Goal: Navigation & Orientation: Find specific page/section

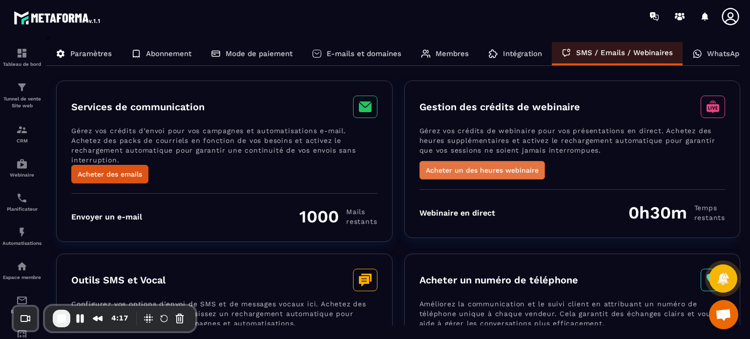
click at [475, 177] on button "Acheter un des heures webinaire" at bounding box center [481, 170] width 125 height 19
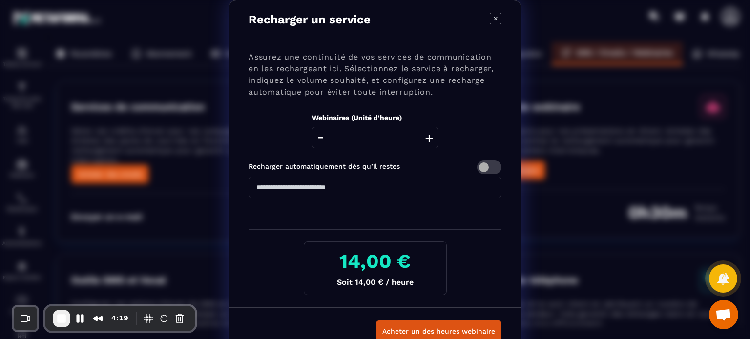
click at [423, 140] on button "+" at bounding box center [429, 137] width 14 height 21
click at [493, 19] on icon "Modal window" at bounding box center [496, 19] width 12 height 12
type input "*"
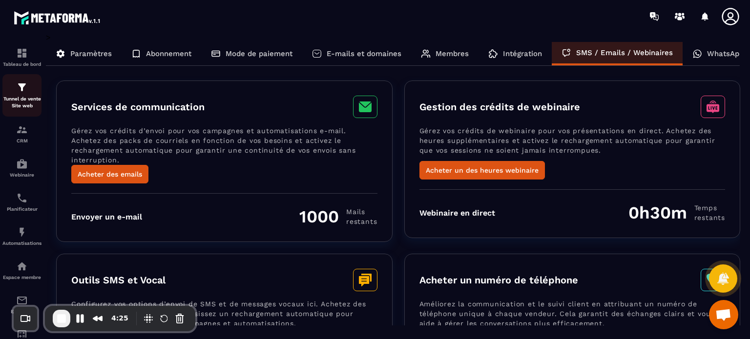
click at [29, 88] on div "Tunnel de vente Site web" at bounding box center [21, 96] width 39 height 28
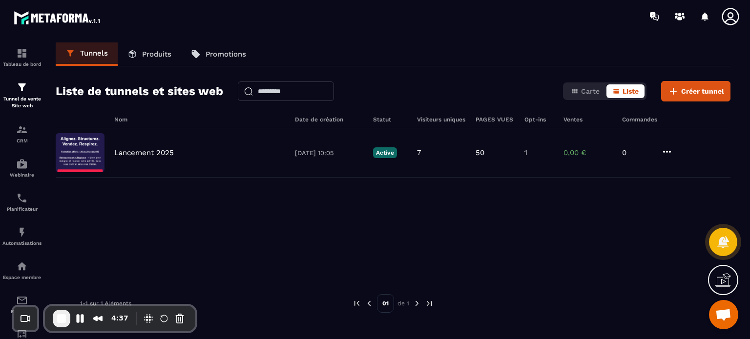
click at [152, 63] on link "Produits" at bounding box center [149, 53] width 63 height 23
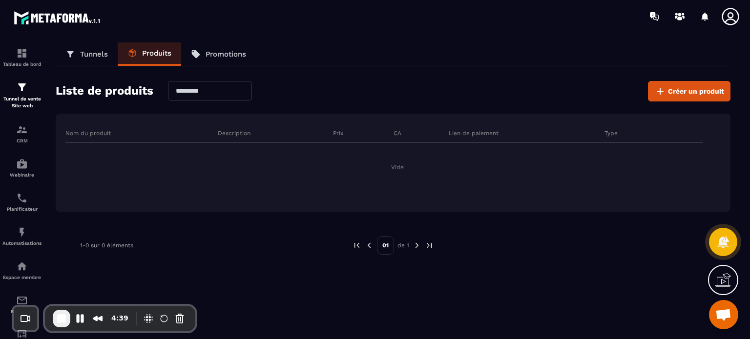
click at [98, 54] on p "Tunnels" at bounding box center [94, 54] width 28 height 9
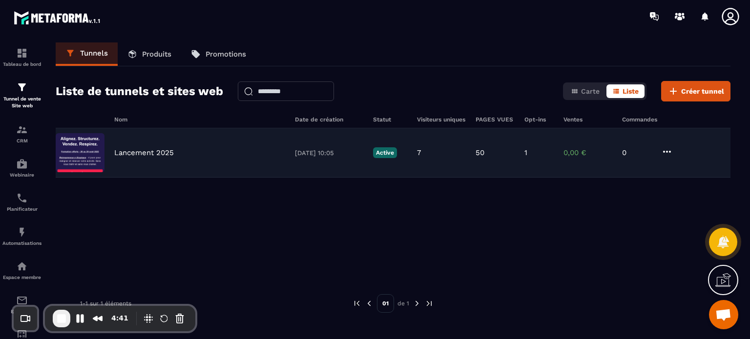
click at [166, 161] on div "Lancement 2025 [DATE] 10:05 Active 7 50 1 0,00 € 0" at bounding box center [393, 152] width 675 height 49
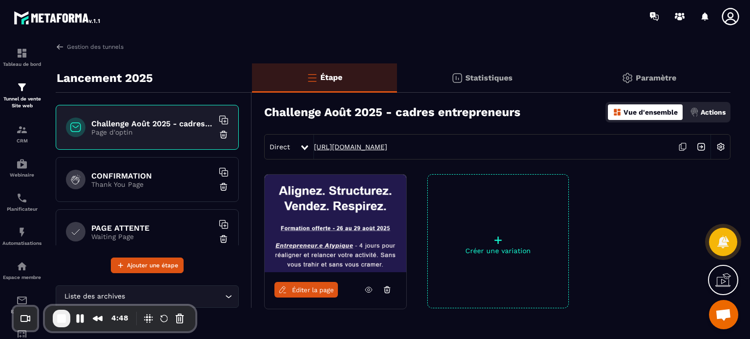
click at [387, 146] on link "[URL][DOMAIN_NAME]" at bounding box center [350, 147] width 73 height 8
click at [705, 107] on div "Actions" at bounding box center [707, 112] width 41 height 16
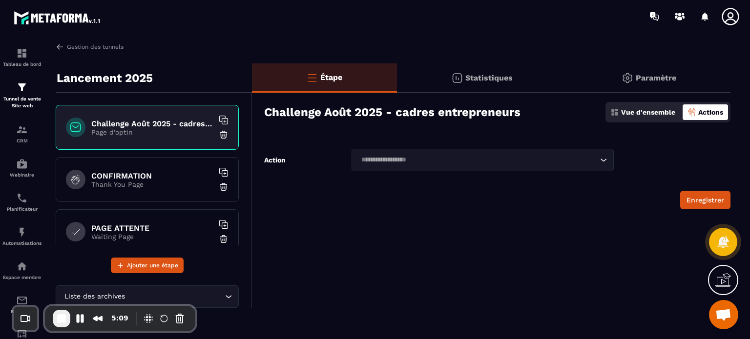
click at [645, 83] on div "Paramètre" at bounding box center [649, 77] width 164 height 29
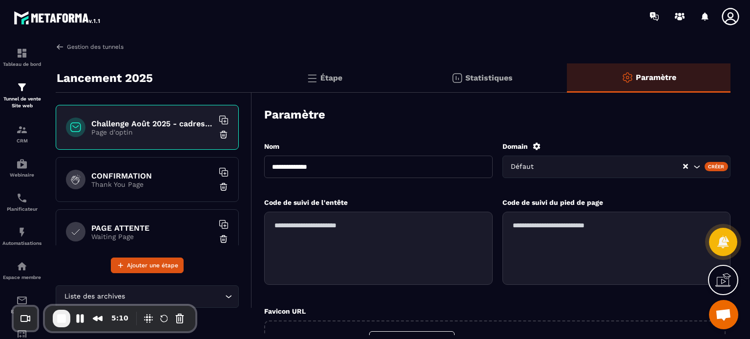
click at [94, 44] on link "Gestion des tunnels" at bounding box center [90, 46] width 68 height 9
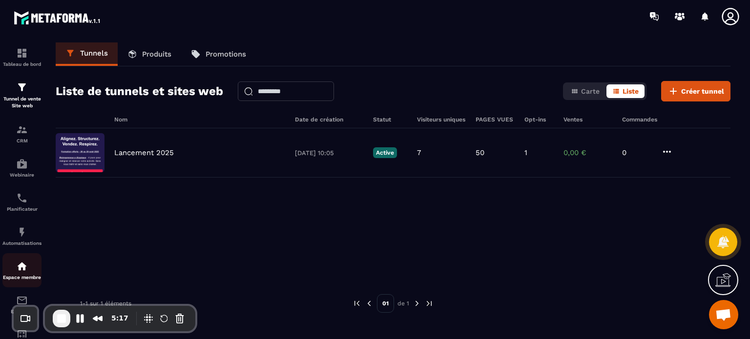
click at [23, 266] on img at bounding box center [22, 267] width 12 height 12
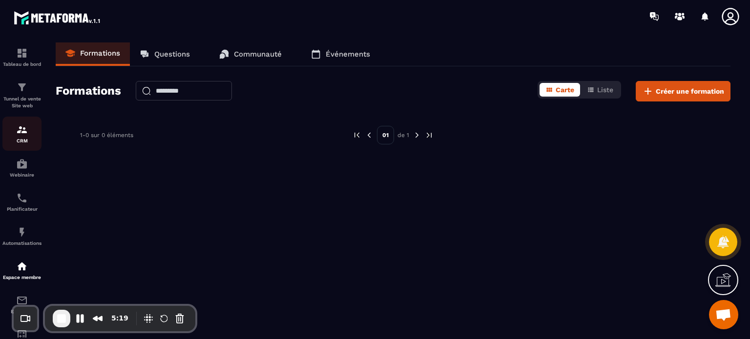
click at [21, 140] on p "CRM" at bounding box center [21, 140] width 39 height 5
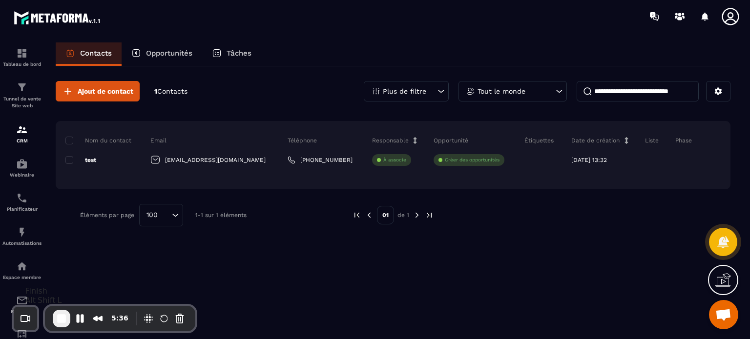
click at [62, 318] on span "End Recording" at bounding box center [62, 319] width 12 height 12
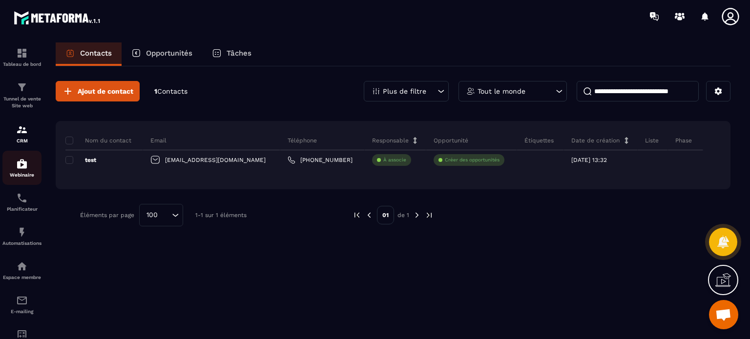
click at [22, 169] on img at bounding box center [22, 164] width 12 height 12
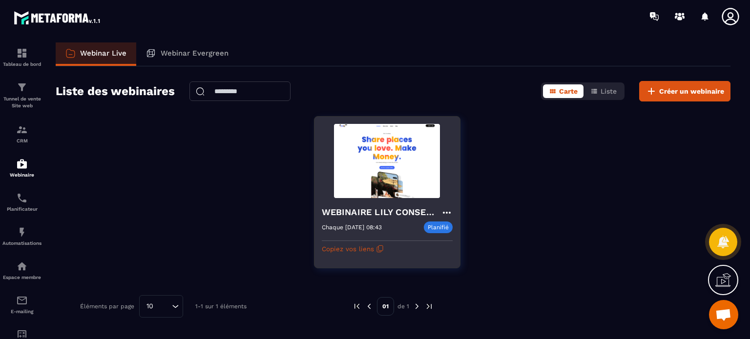
click at [445, 210] on icon at bounding box center [447, 213] width 12 height 12
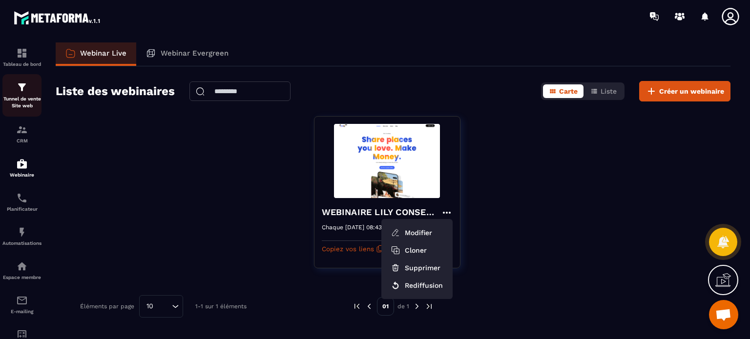
click at [26, 85] on img at bounding box center [22, 88] width 12 height 12
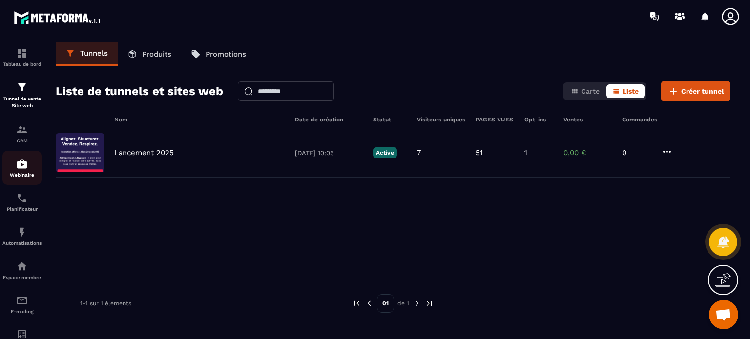
click at [20, 169] on img at bounding box center [22, 164] width 12 height 12
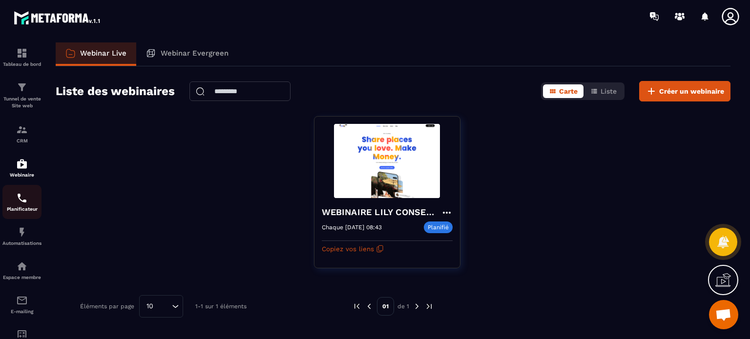
click at [21, 202] on img at bounding box center [22, 198] width 12 height 12
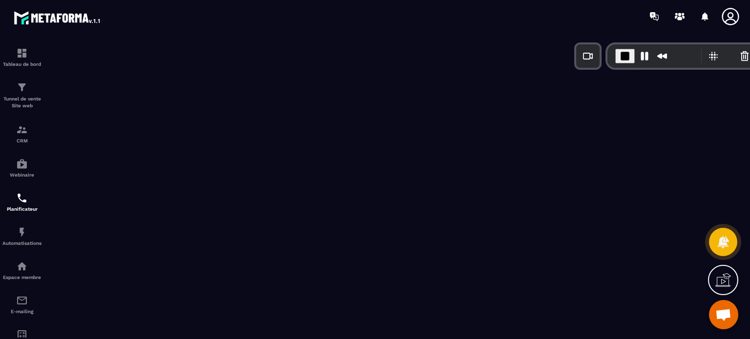
click at [687, 48] on div "0:35" at bounding box center [684, 56] width 25 height 16
click at [728, 16] on icon at bounding box center [730, 16] width 17 height 17
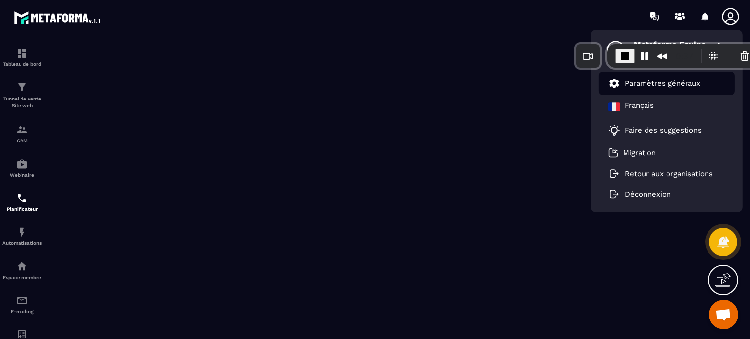
click at [672, 85] on p "Paramètres généraux" at bounding box center [662, 83] width 75 height 9
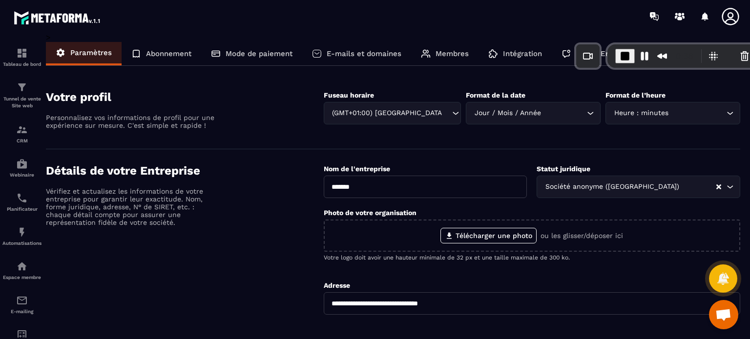
click at [426, 51] on icon at bounding box center [426, 53] width 8 height 7
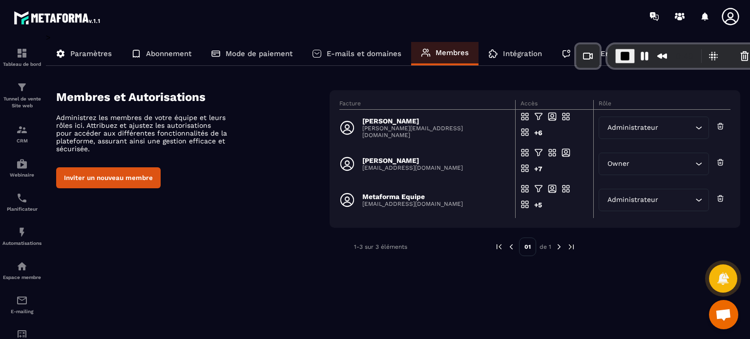
click at [131, 184] on button "Inviter un nouveau membre" at bounding box center [108, 177] width 104 height 21
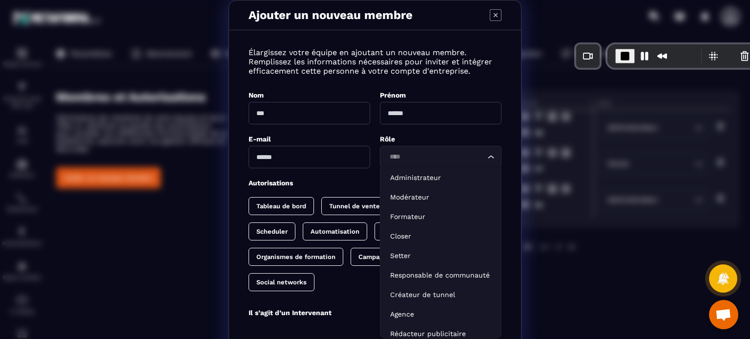
click at [391, 160] on input "Search for option" at bounding box center [435, 157] width 99 height 11
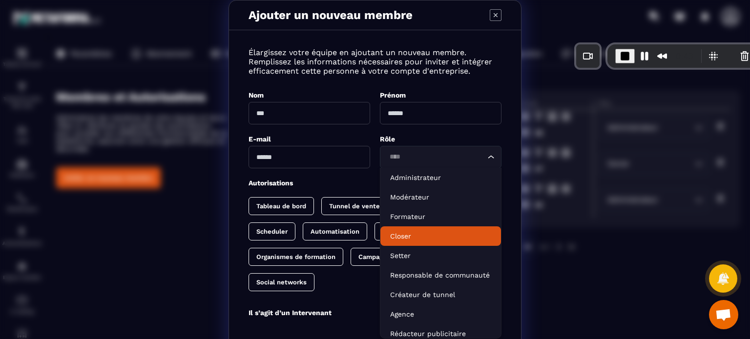
click at [395, 235] on p "Closer" at bounding box center [440, 236] width 101 height 10
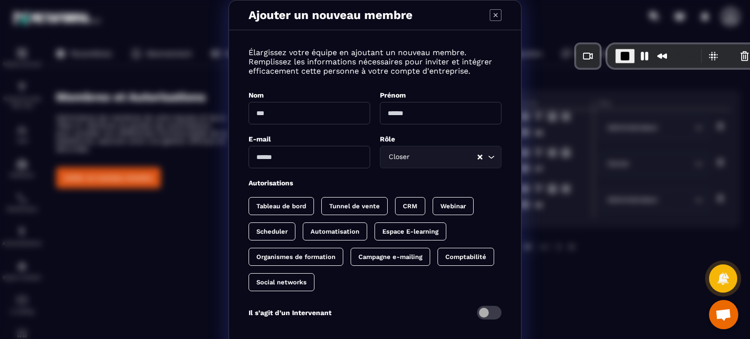
click at [316, 160] on input "Modal window" at bounding box center [310, 157] width 122 height 22
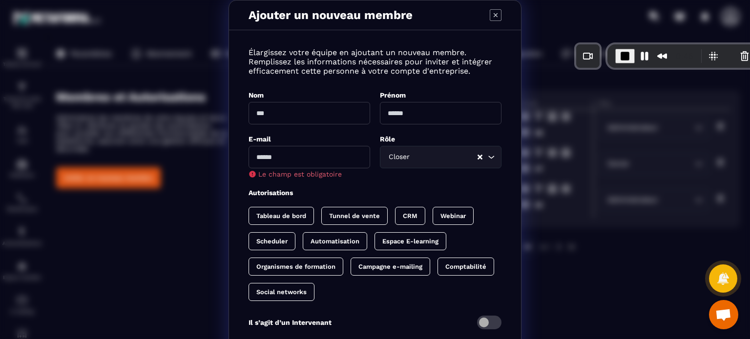
click at [353, 128] on div "Élargissez votre équipe en ajoutant un nouveau membre. Remplissez les informati…" at bounding box center [375, 194] width 292 height 309
click at [490, 18] on icon "Modal window" at bounding box center [496, 15] width 12 height 12
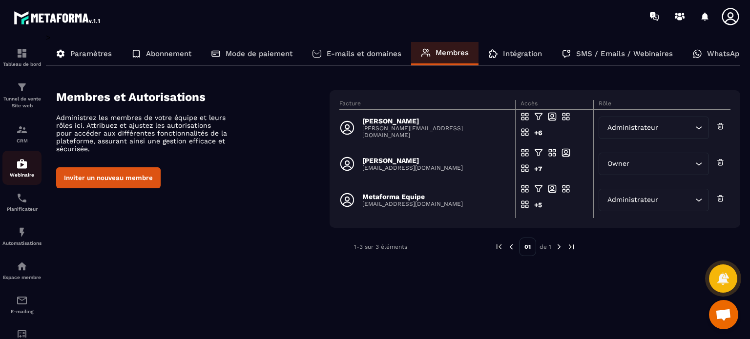
click at [17, 169] on img at bounding box center [22, 164] width 12 height 12
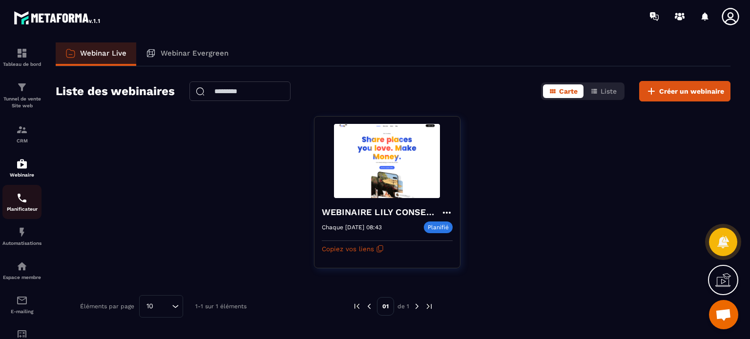
click at [23, 196] on img at bounding box center [22, 198] width 12 height 12
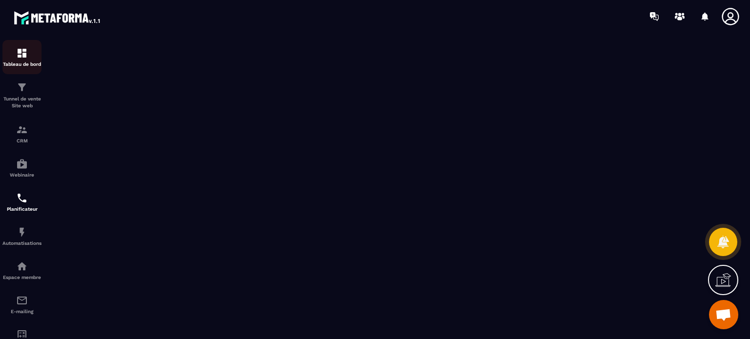
click at [23, 64] on p "Tableau de bord" at bounding box center [21, 64] width 39 height 5
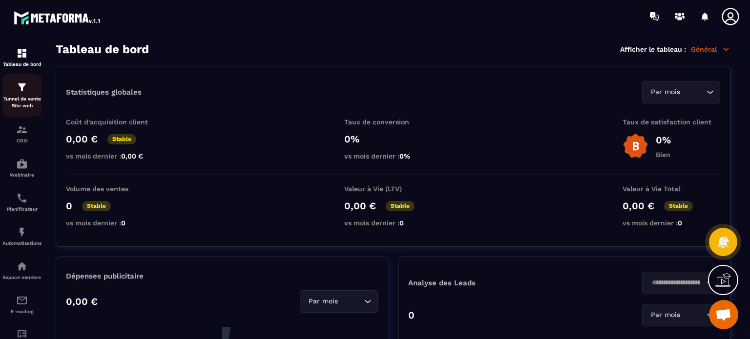
click at [23, 92] on img at bounding box center [22, 88] width 12 height 12
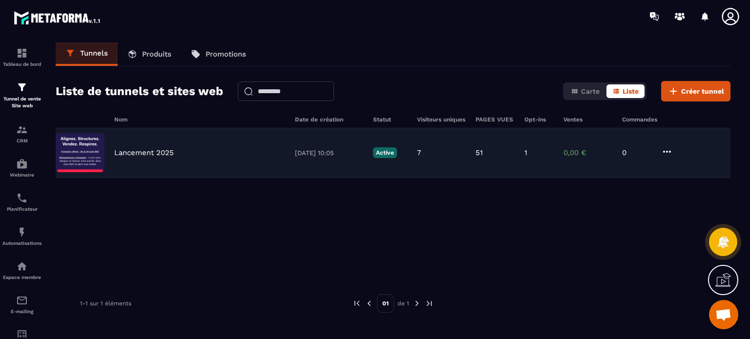
click at [154, 150] on p "Lancement 2025" at bounding box center [144, 152] width 60 height 9
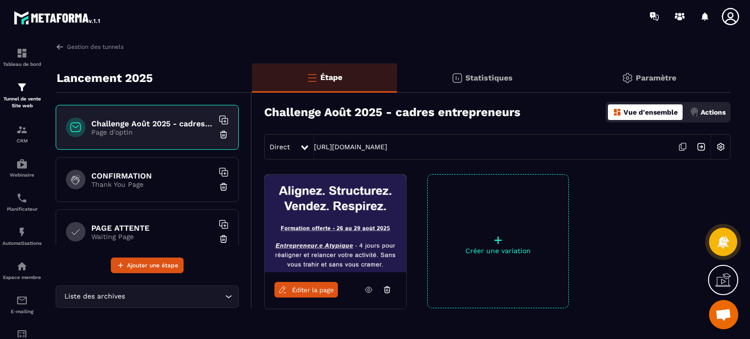
click at [158, 126] on h6 "Challenge Août 2025 - cadres entrepreneurs" at bounding box center [152, 123] width 122 height 9
click at [364, 147] on link "[URL][DOMAIN_NAME]" at bounding box center [350, 147] width 73 height 8
click at [138, 189] on div "CONFIRMATION Thank You Page" at bounding box center [147, 179] width 183 height 45
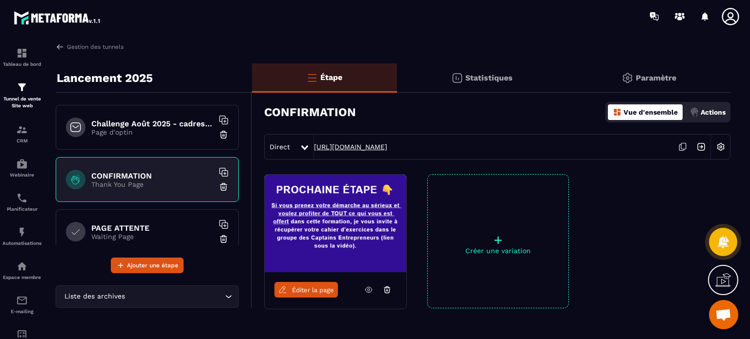
click at [367, 146] on link "[URL][DOMAIN_NAME]" at bounding box center [350, 147] width 73 height 8
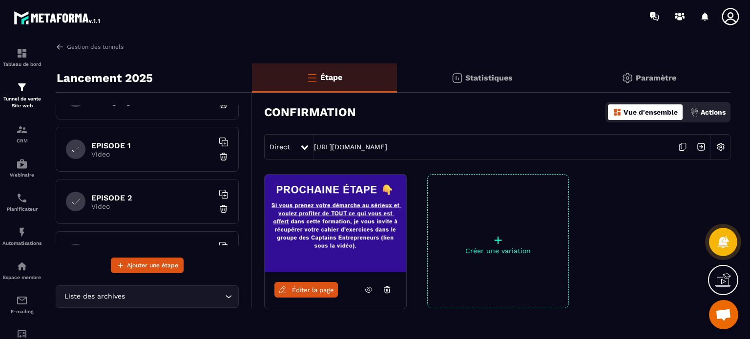
scroll to position [102, 0]
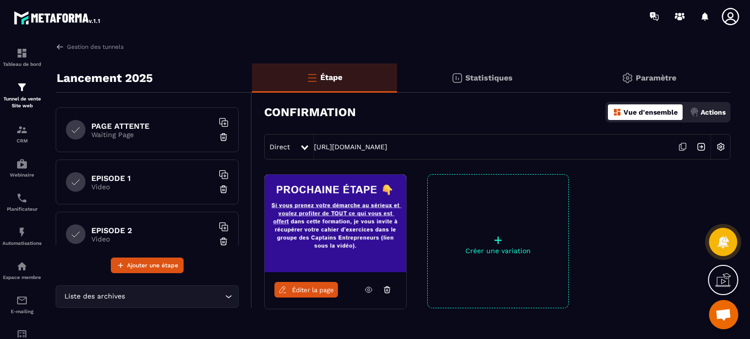
click at [141, 177] on h6 "EPISODE 1" at bounding box center [152, 178] width 122 height 9
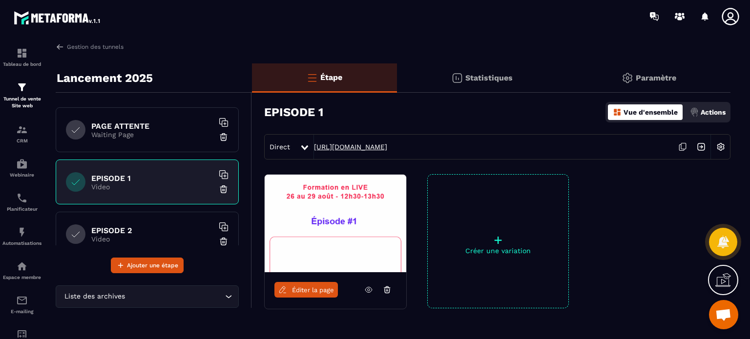
click at [385, 146] on link "[URL][DOMAIN_NAME]" at bounding box center [350, 147] width 73 height 8
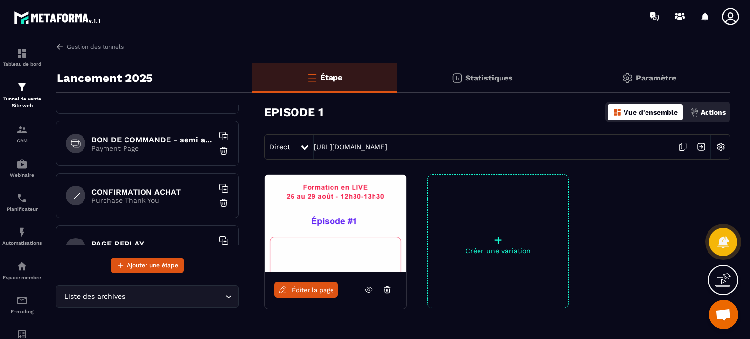
scroll to position [369, 0]
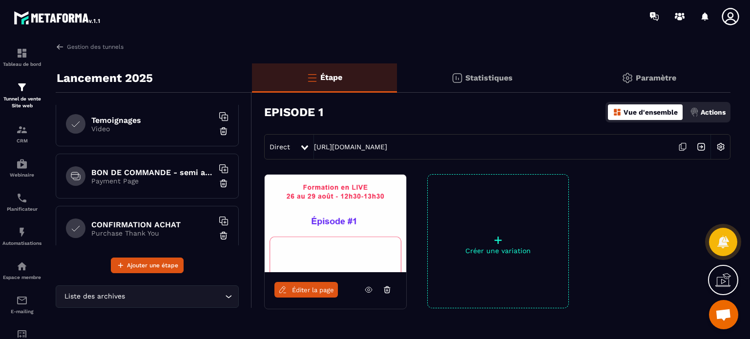
click at [133, 134] on div "Temoignages Video" at bounding box center [147, 124] width 183 height 45
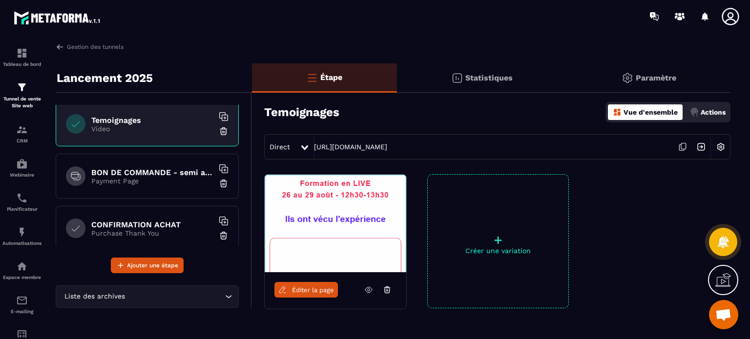
click at [413, 156] on div "Direct [URL][DOMAIN_NAME]" at bounding box center [497, 146] width 466 height 25
click at [387, 149] on link "[URL][DOMAIN_NAME]" at bounding box center [350, 147] width 73 height 8
click at [148, 173] on h6 "BON DE COMMANDE - semi autonomie" at bounding box center [152, 172] width 122 height 9
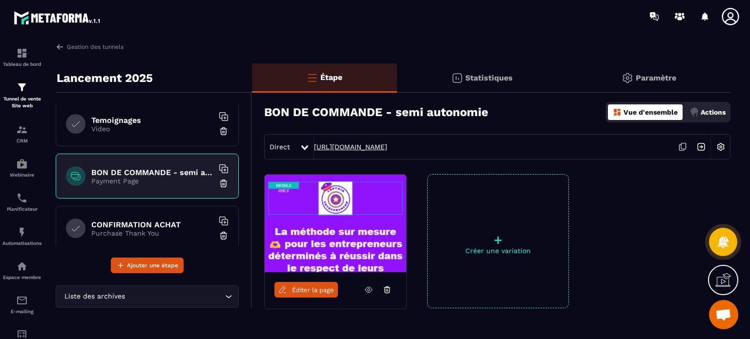
click at [387, 147] on link "[URL][DOMAIN_NAME]" at bounding box center [350, 147] width 73 height 8
click at [151, 226] on h6 "CONFIRMATION ACHAT" at bounding box center [152, 224] width 122 height 9
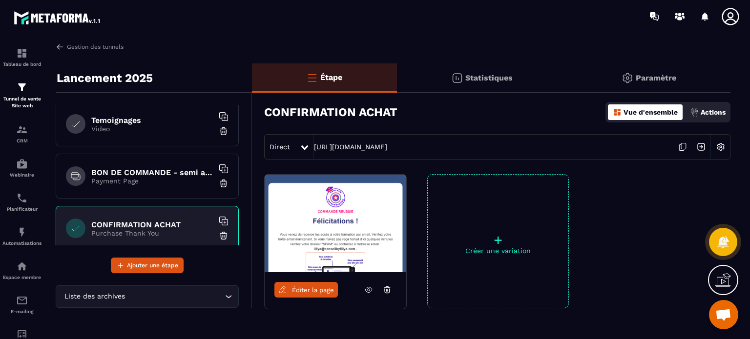
click at [370, 150] on link "[URL][DOMAIN_NAME]" at bounding box center [350, 147] width 73 height 8
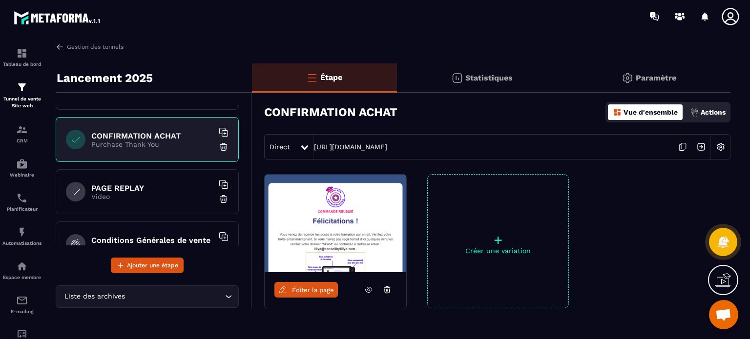
scroll to position [478, 0]
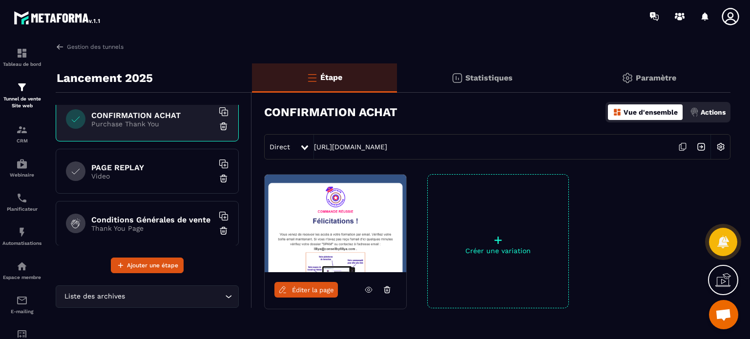
click at [142, 172] on p "Video" at bounding box center [152, 176] width 122 height 8
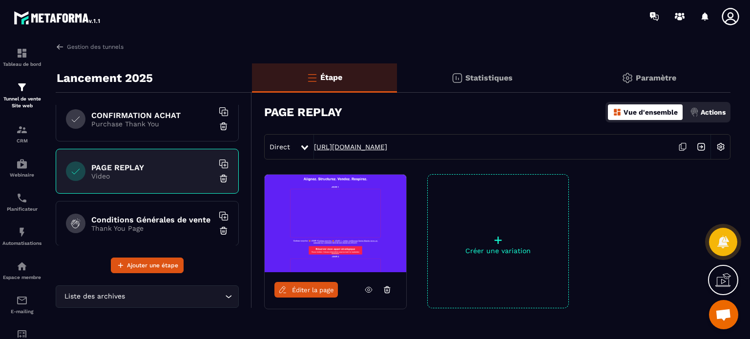
click at [347, 148] on link "[URL][DOMAIN_NAME]" at bounding box center [350, 147] width 73 height 8
click at [175, 216] on h6 "Conditions Générales de vente" at bounding box center [152, 219] width 122 height 9
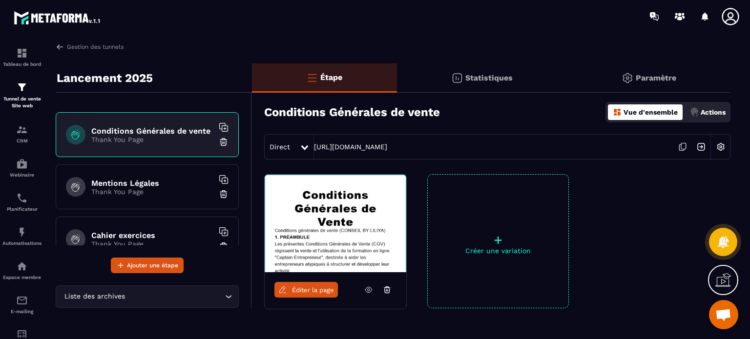
scroll to position [588, 0]
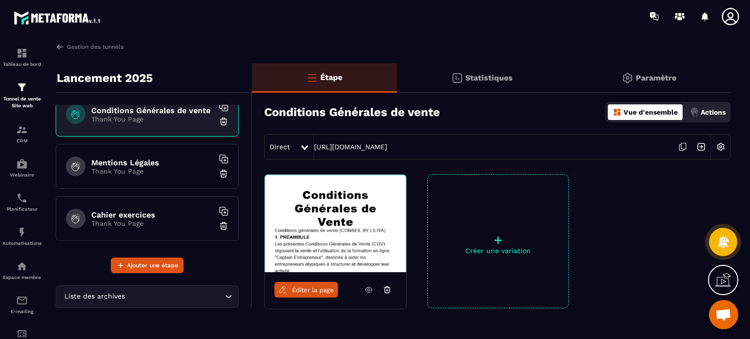
click at [146, 228] on div "Cahier exercices Thank You Page" at bounding box center [147, 218] width 183 height 45
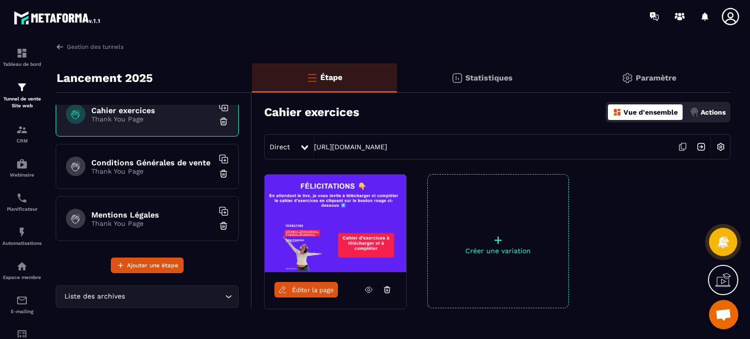
click at [127, 128] on div "Cahier exercices Thank You Page" at bounding box center [147, 114] width 183 height 45
click at [359, 149] on link "[URL][DOMAIN_NAME]" at bounding box center [350, 147] width 73 height 8
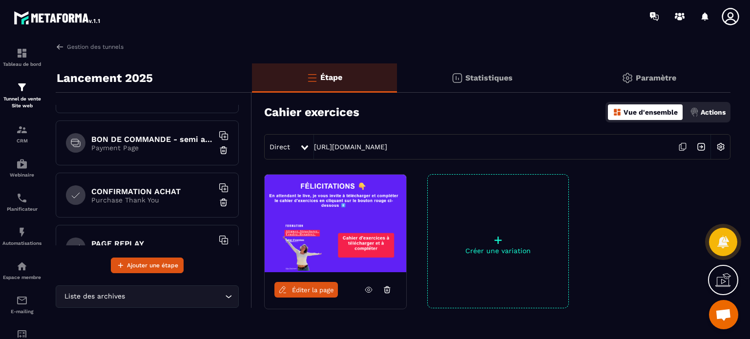
scroll to position [400, 0]
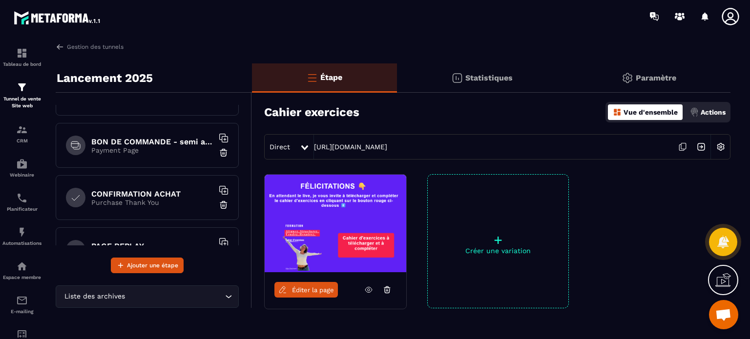
click at [162, 204] on p "Purchase Thank You" at bounding box center [152, 203] width 122 height 8
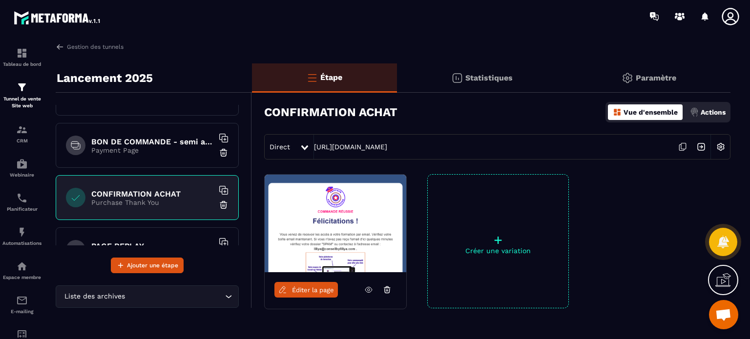
click at [322, 292] on span "Éditer la page" at bounding box center [313, 290] width 42 height 7
